Goal: Obtain resource: Download file/media

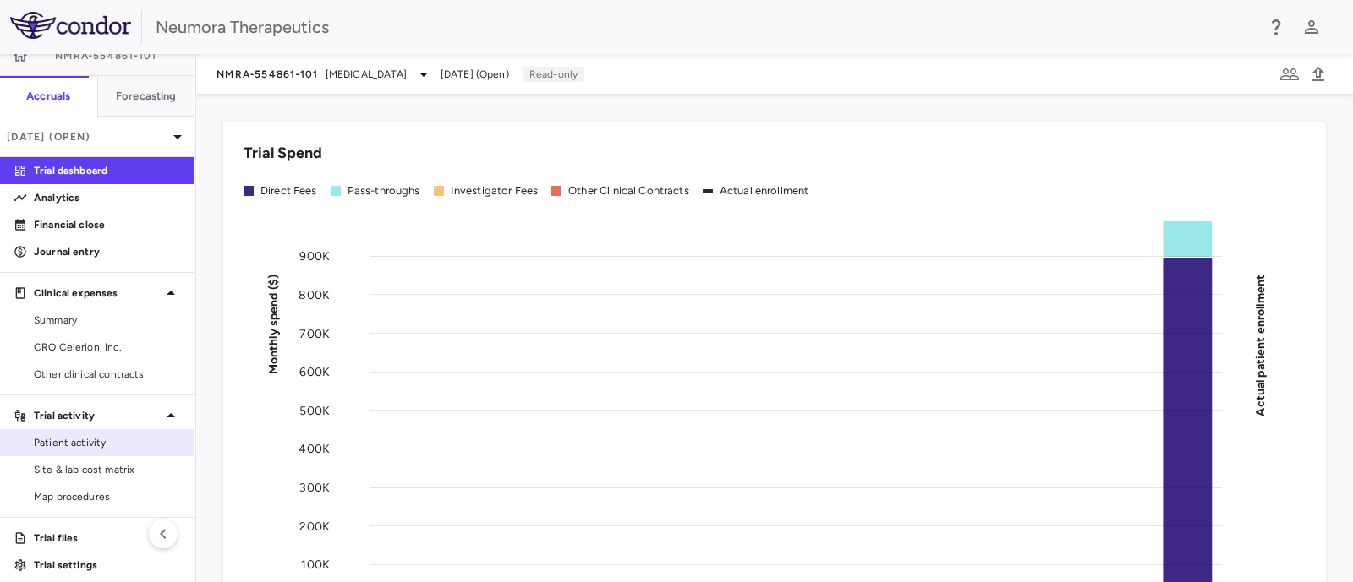
scroll to position [28, 0]
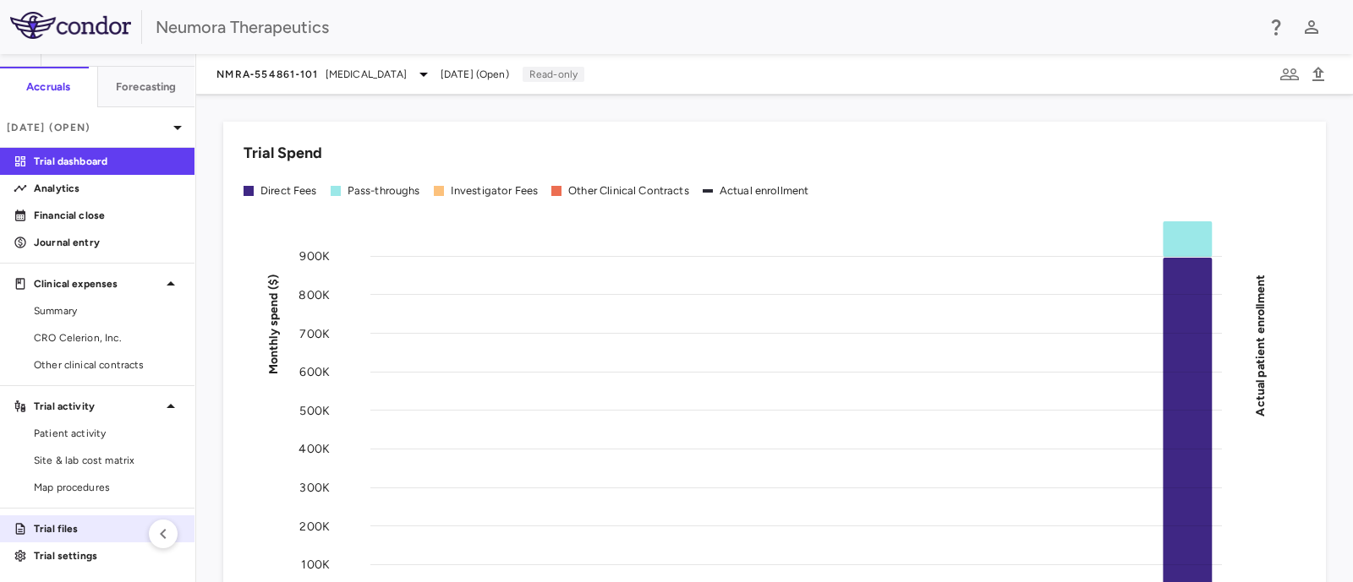
click at [59, 527] on p "Trial files" at bounding box center [107, 529] width 147 height 15
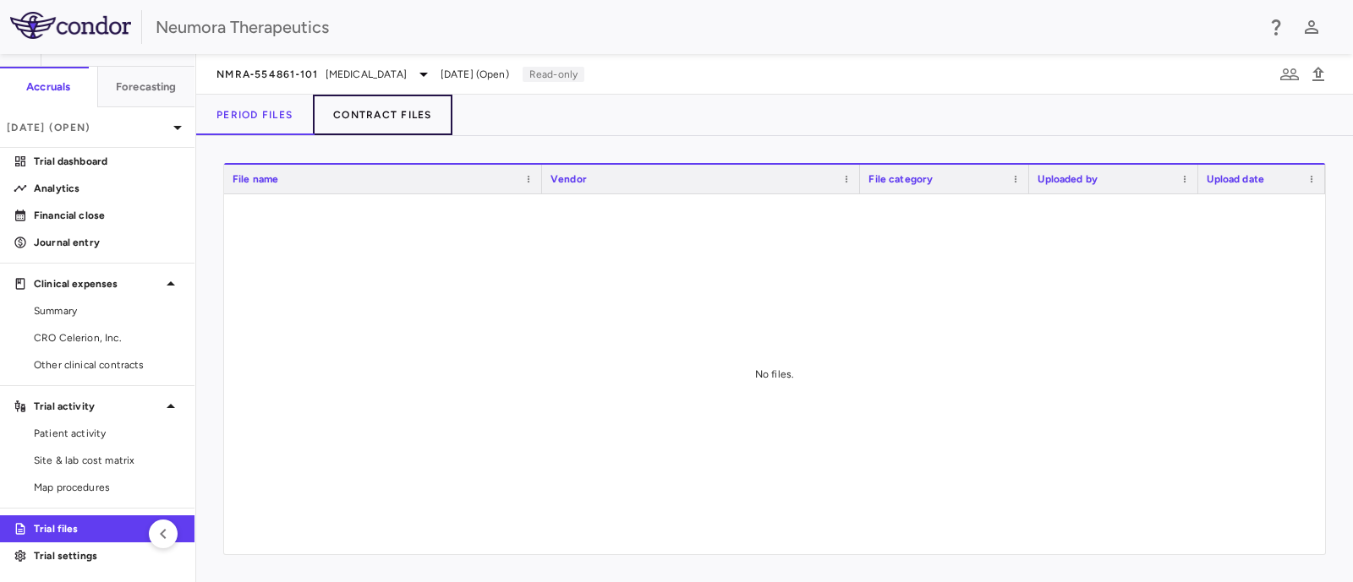
click at [399, 107] on button "Contract Files" at bounding box center [382, 115] width 139 height 41
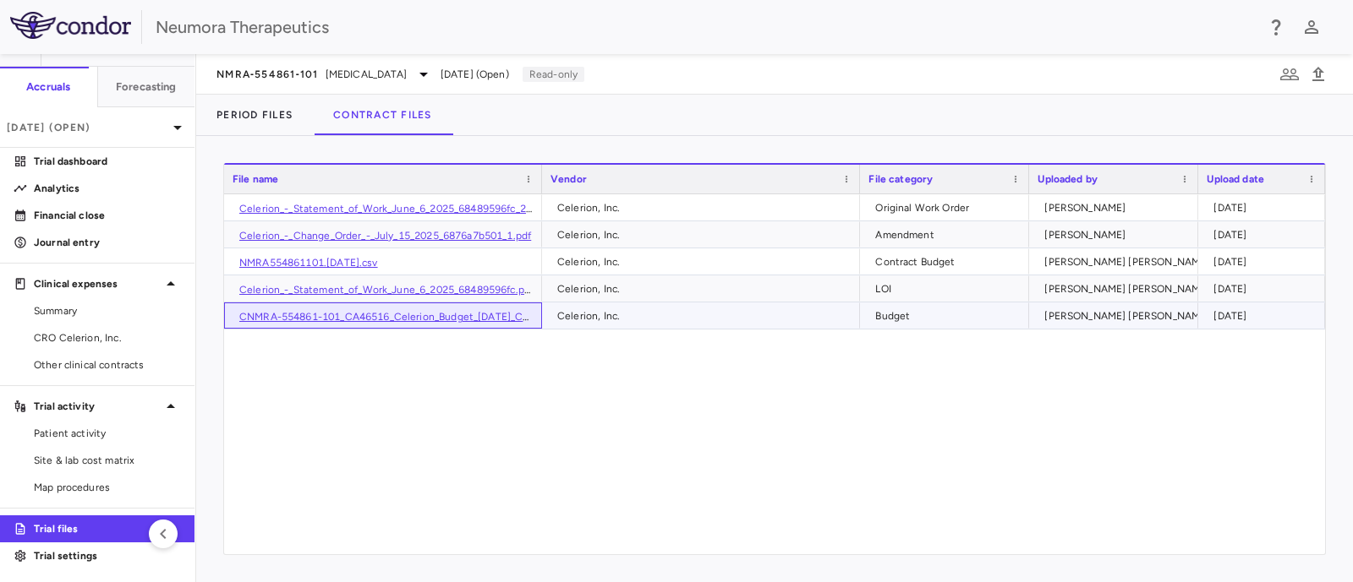
click at [369, 317] on link "CNMRA-554861-101_CA46516_Celerion_Budget_23May25_CEL_NMRA02Jun25.xlsx" at bounding box center [434, 317] width 391 height 12
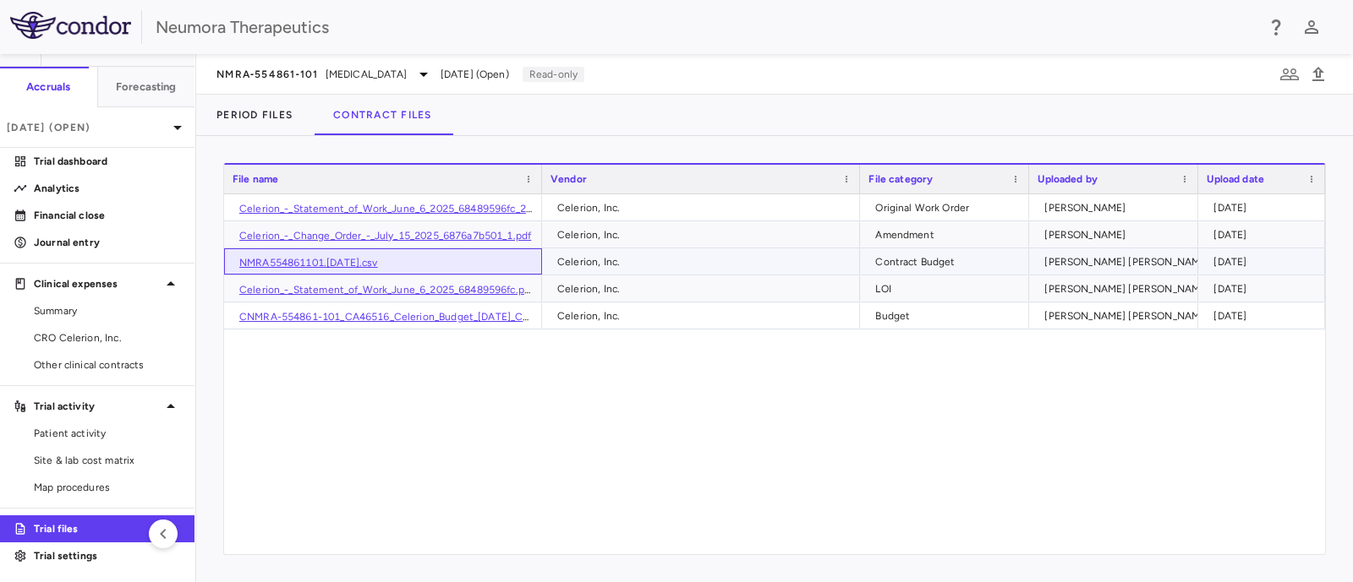
click at [369, 265] on link "NMRA554861101.June2025.csv" at bounding box center [308, 263] width 139 height 12
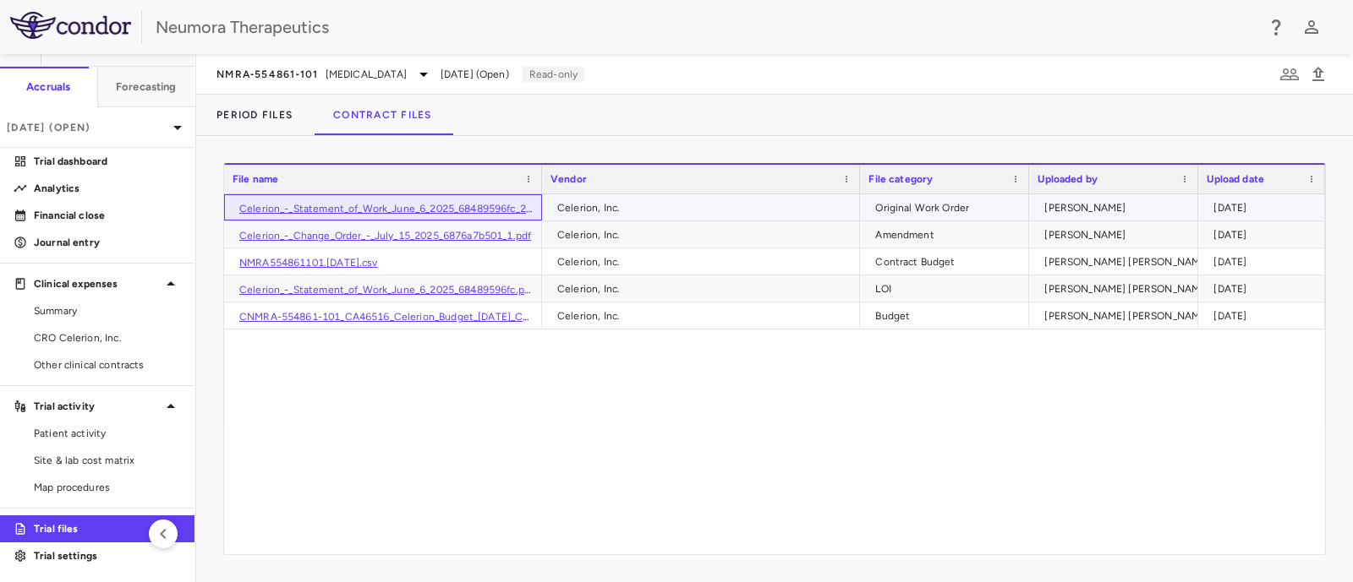
click at [330, 204] on link "Celerion_-_Statement_of_Work_June_6_2025_68489596fc_2T4IFY9.pdf" at bounding box center [407, 209] width 337 height 12
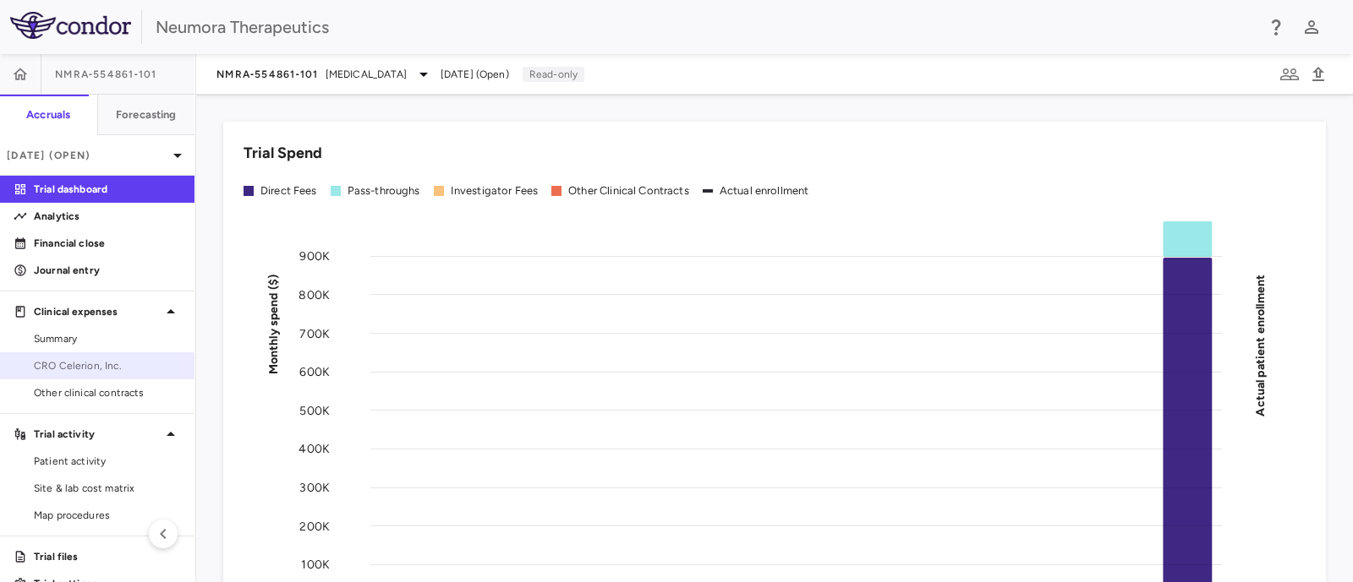
click at [46, 369] on span "CRO Celerion, Inc." at bounding box center [107, 365] width 147 height 15
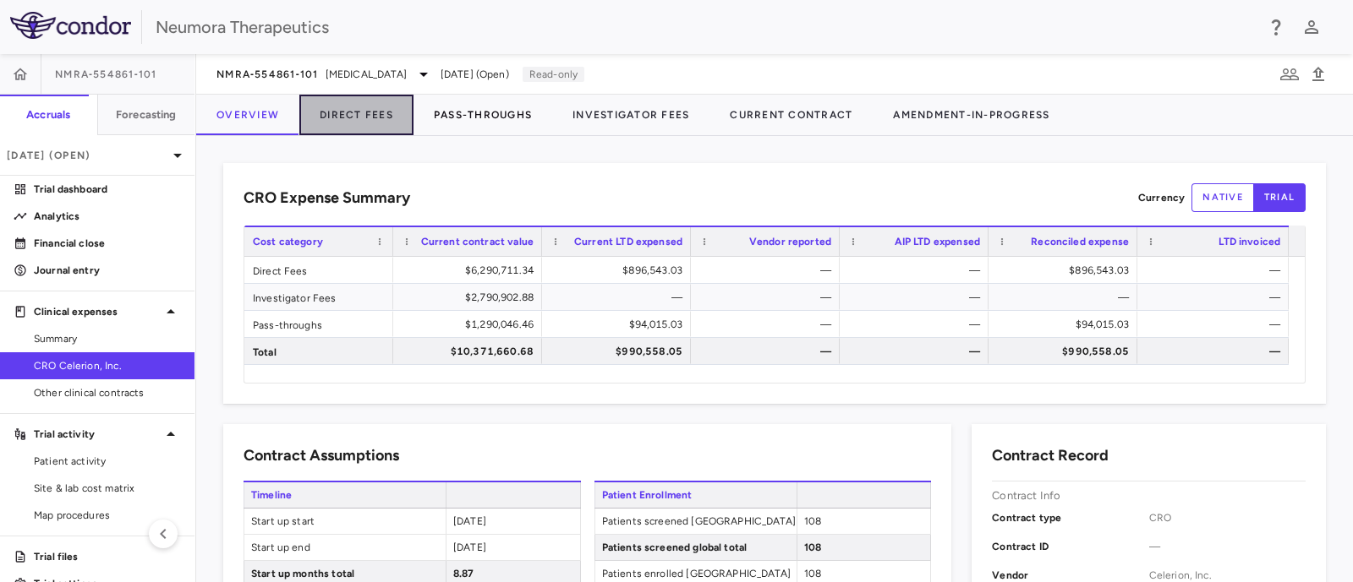
drag, startPoint x: 356, startPoint y: 110, endPoint x: 412, endPoint y: 128, distance: 58.8
click at [355, 110] on button "Direct Fees" at bounding box center [356, 115] width 114 height 41
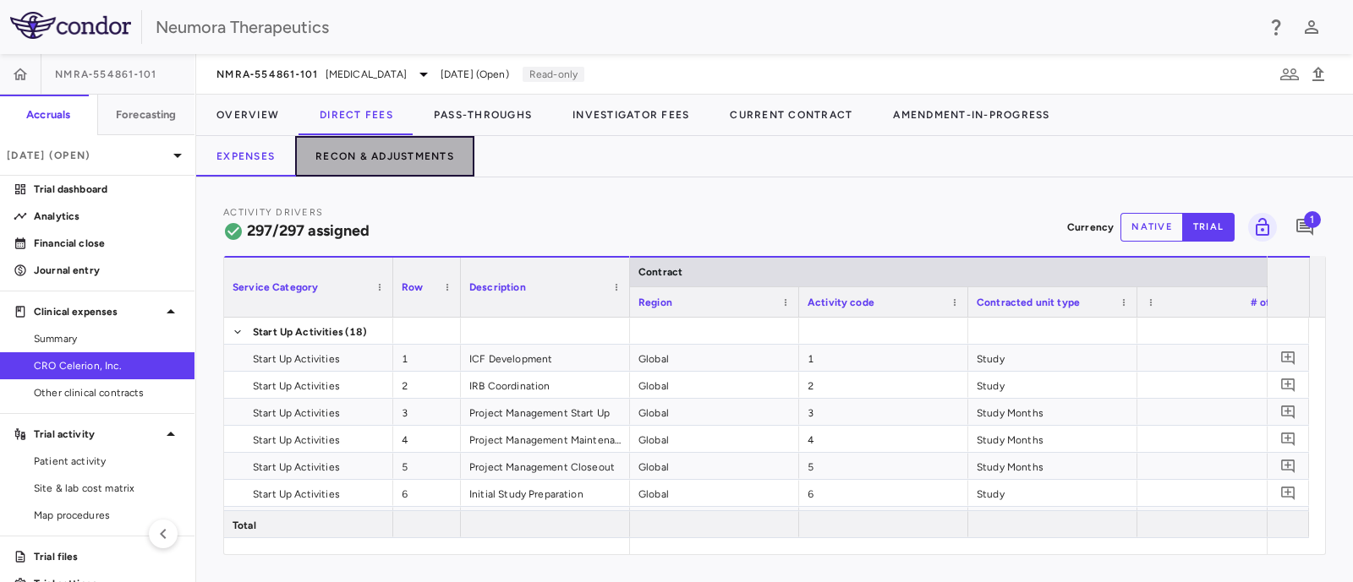
click at [434, 148] on button "Recon & Adjustments" at bounding box center [384, 156] width 179 height 41
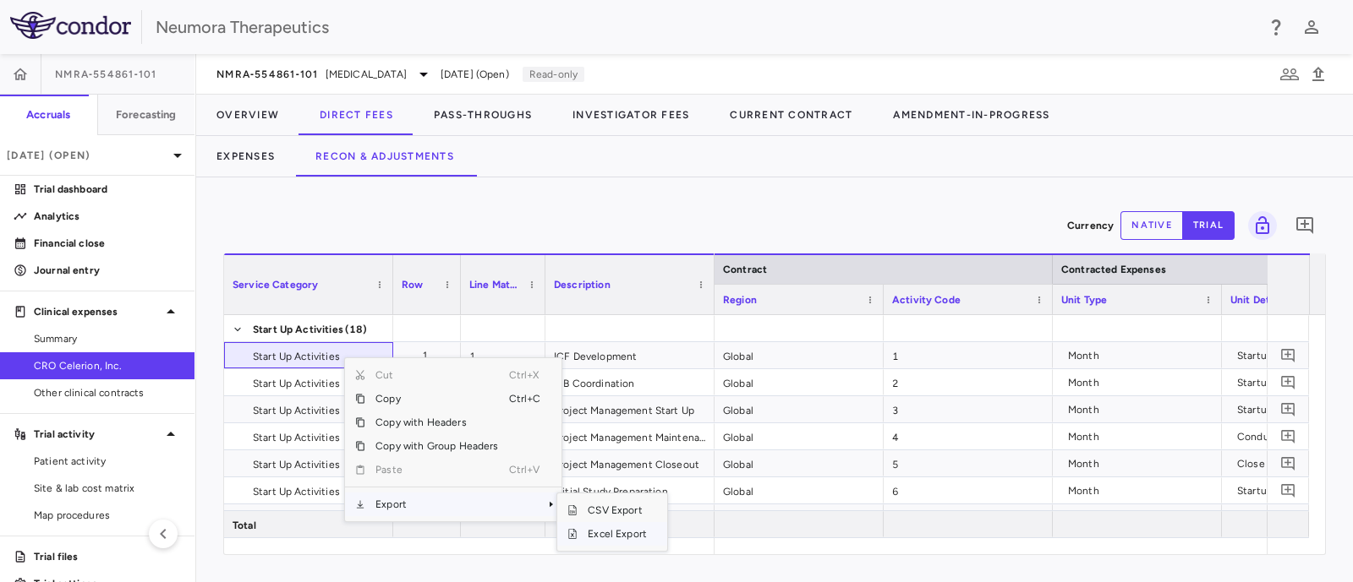
click at [620, 532] on span "Excel Export" at bounding box center [616, 534] width 79 height 24
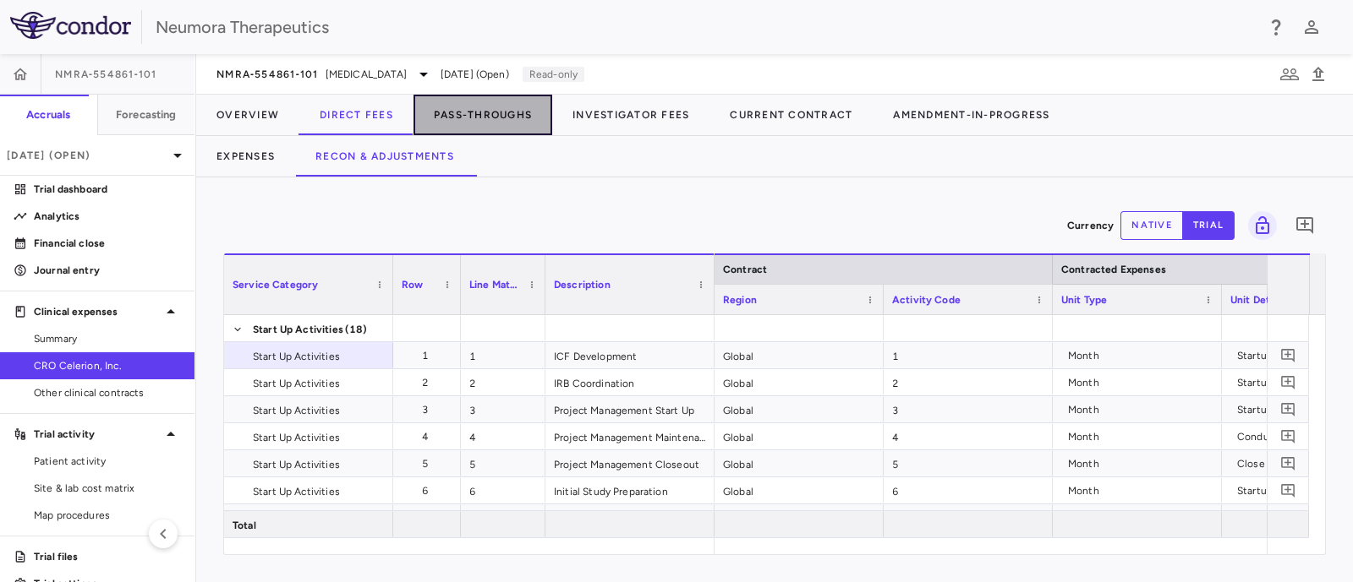
drag, startPoint x: 506, startPoint y: 99, endPoint x: 504, endPoint y: 121, distance: 22.1
click at [506, 101] on button "Pass-Throughs" at bounding box center [482, 115] width 139 height 41
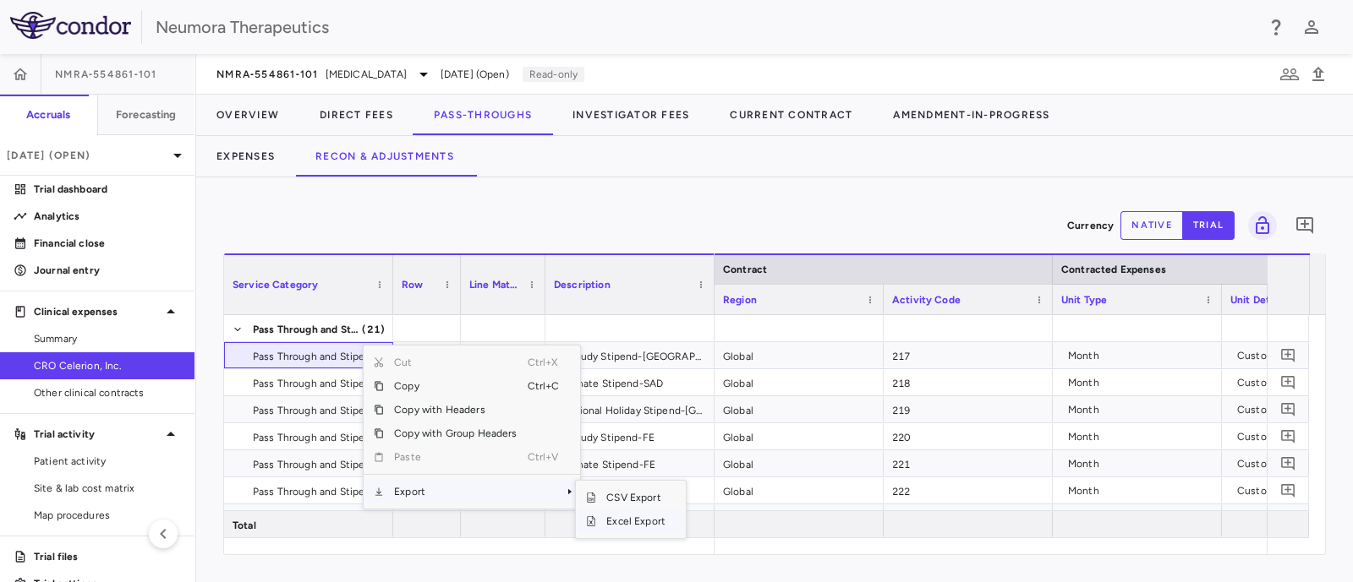
click at [612, 526] on span "Excel Export" at bounding box center [635, 522] width 79 height 24
